Goal: Task Accomplishment & Management: Manage account settings

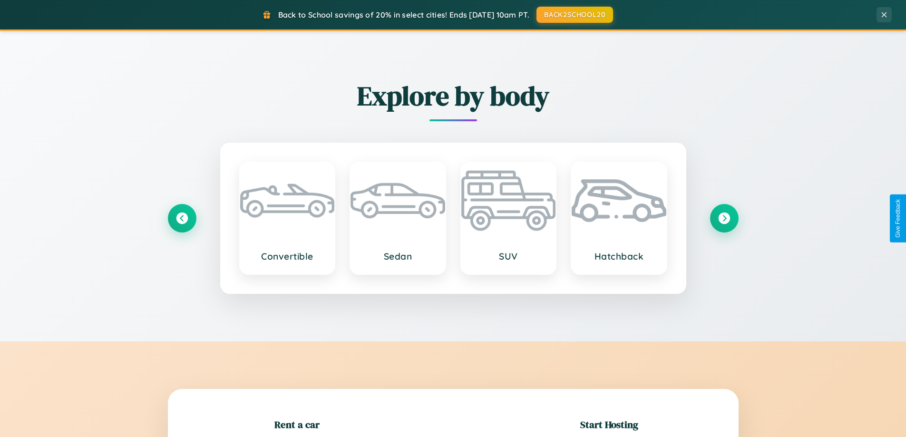
scroll to position [206, 0]
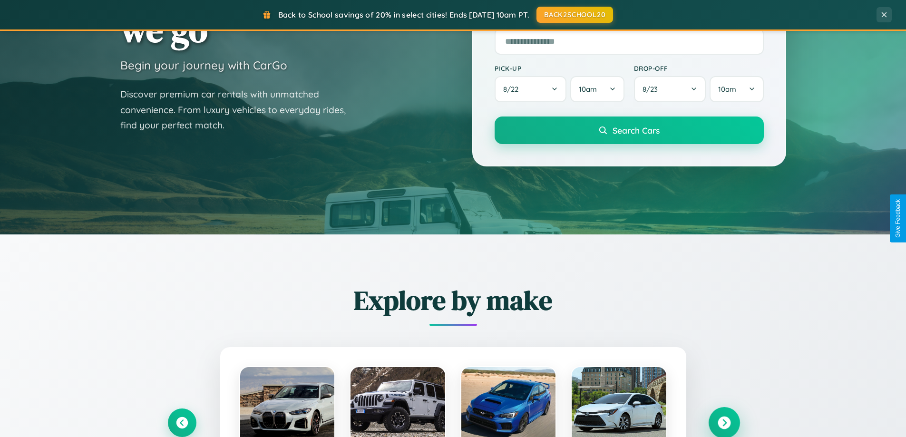
click at [724, 423] on icon at bounding box center [724, 423] width 13 height 13
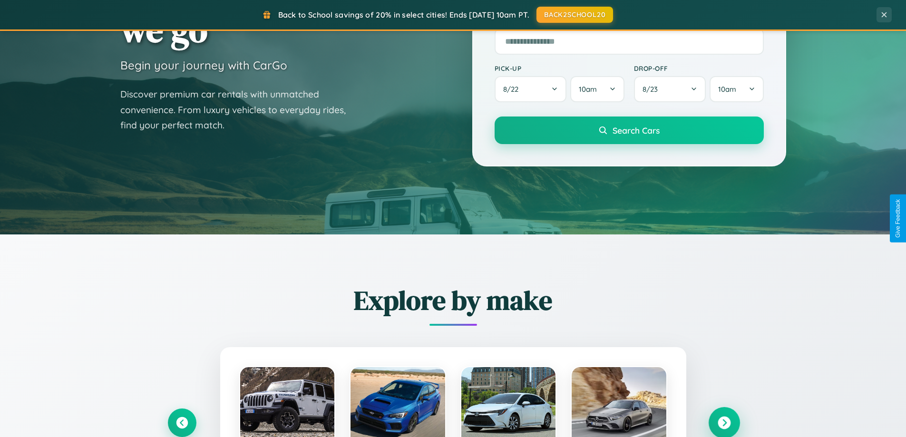
click at [724, 422] on icon at bounding box center [724, 423] width 13 height 13
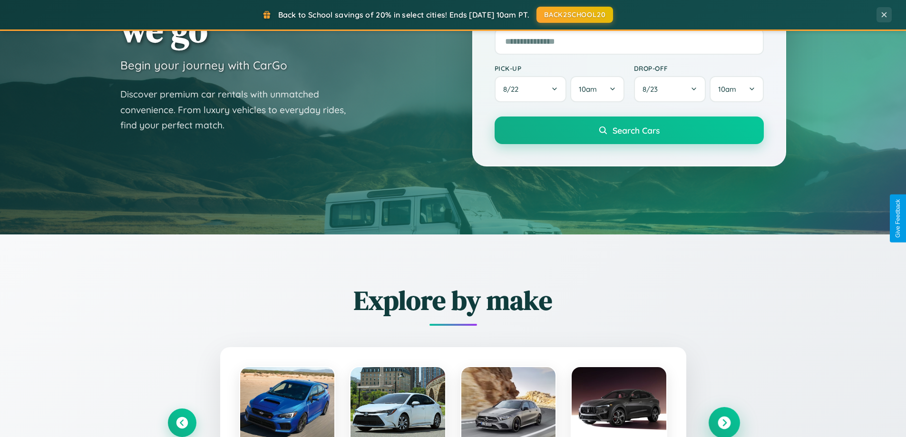
click at [724, 422] on icon at bounding box center [724, 423] width 13 height 13
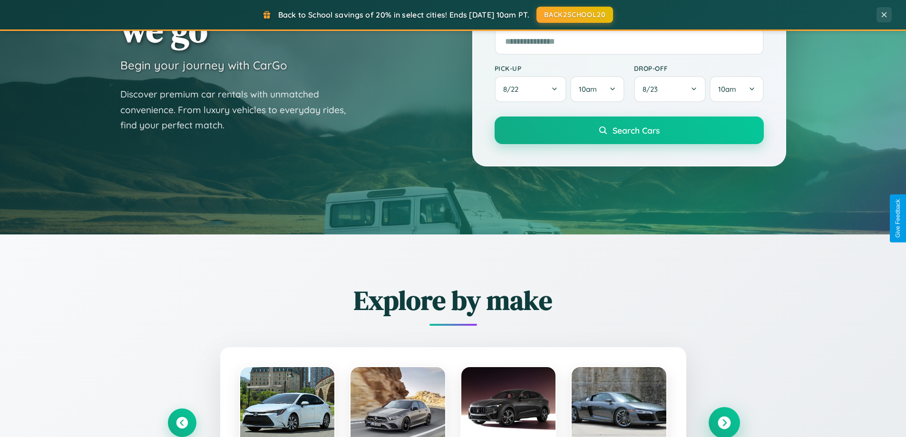
click at [724, 422] on icon at bounding box center [724, 423] width 13 height 13
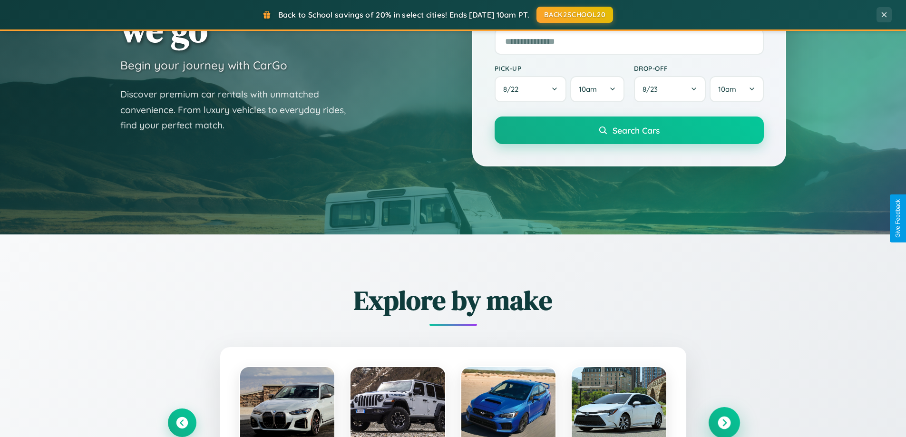
click at [724, 422] on icon at bounding box center [724, 423] width 13 height 13
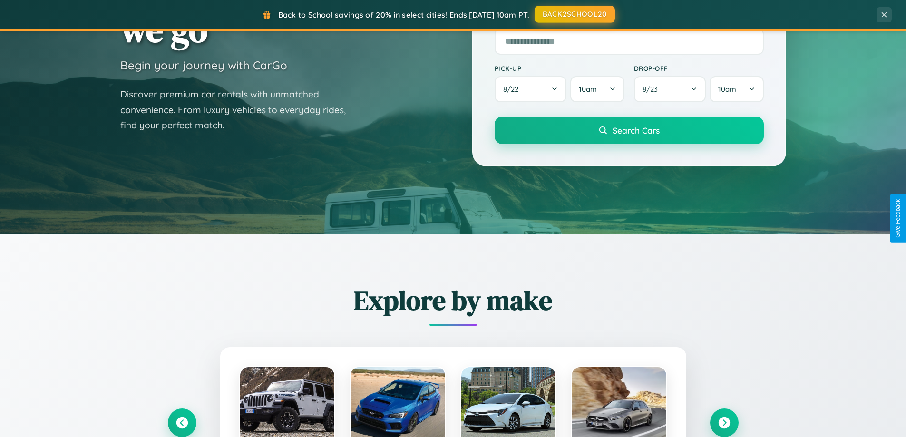
click at [574, 14] on button "BACK2SCHOOL20" at bounding box center [575, 14] width 80 height 17
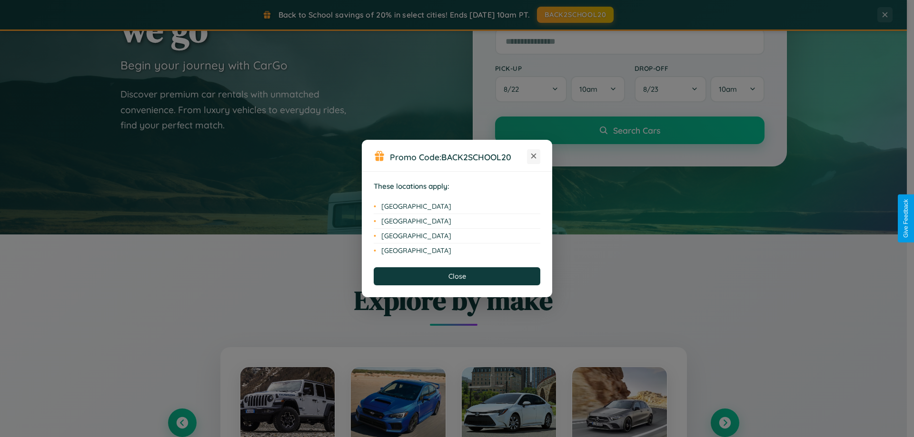
click at [533, 157] on icon at bounding box center [533, 156] width 5 height 5
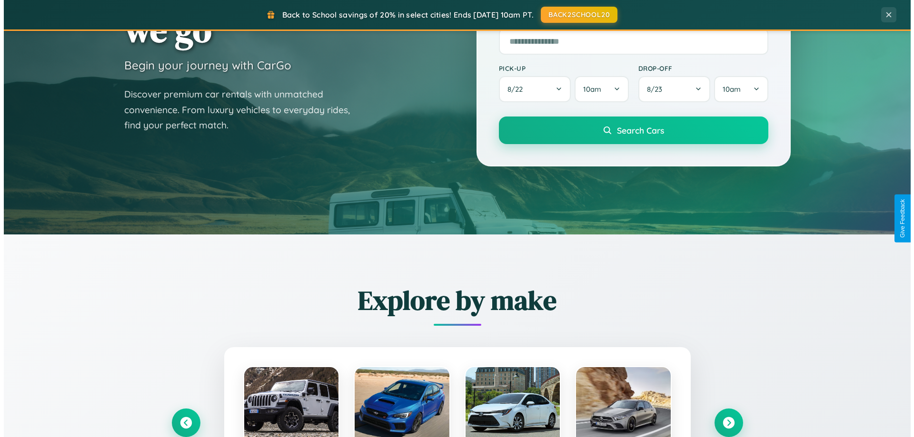
scroll to position [0, 0]
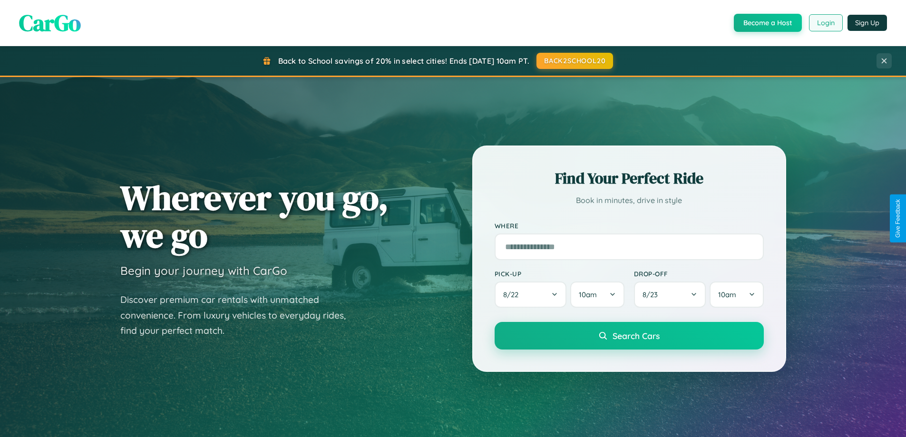
click at [826, 23] on button "Login" at bounding box center [826, 22] width 34 height 17
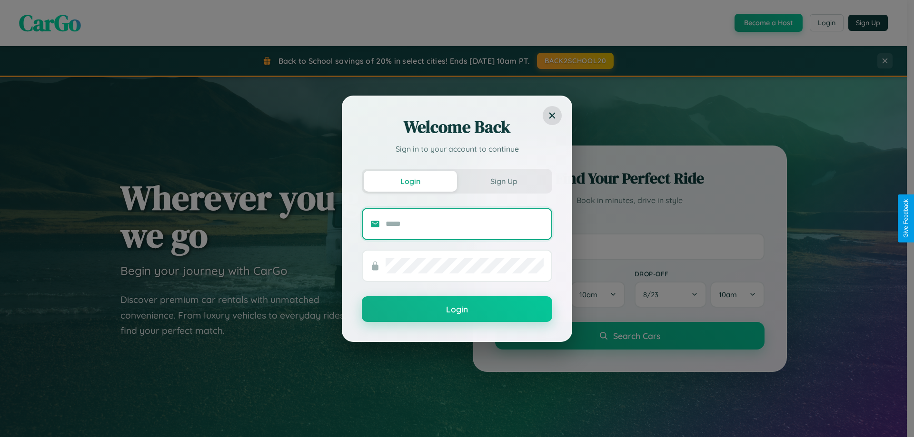
click at [464, 224] on input "text" at bounding box center [464, 224] width 158 height 15
type input "**********"
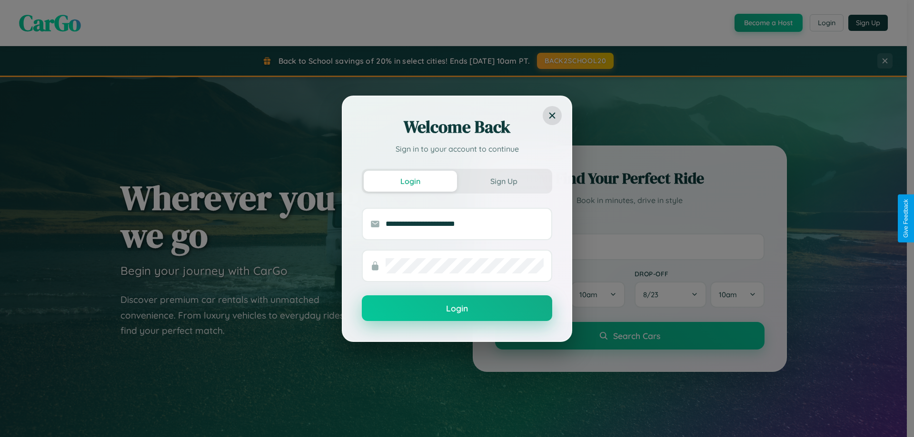
click at [457, 308] on button "Login" at bounding box center [457, 308] width 190 height 26
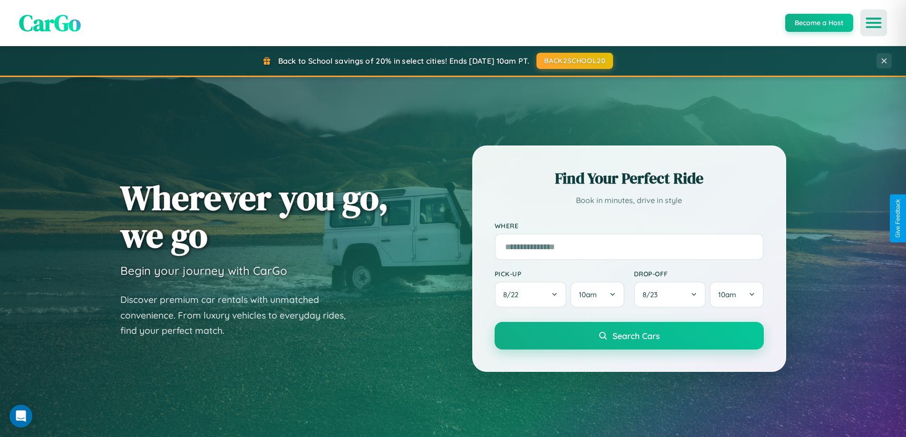
click at [874, 23] on icon "Open menu" at bounding box center [874, 23] width 14 height 9
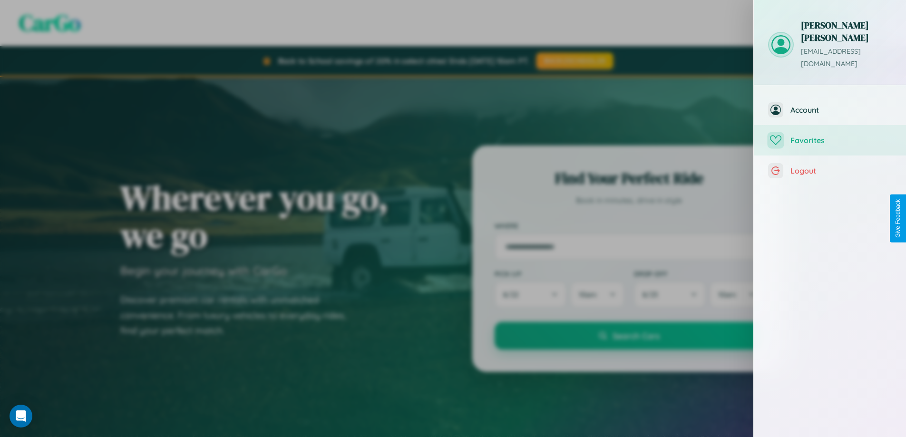
click at [830, 136] on span "Favorites" at bounding box center [841, 141] width 101 height 10
